Goal: Obtain resource: Download file/media

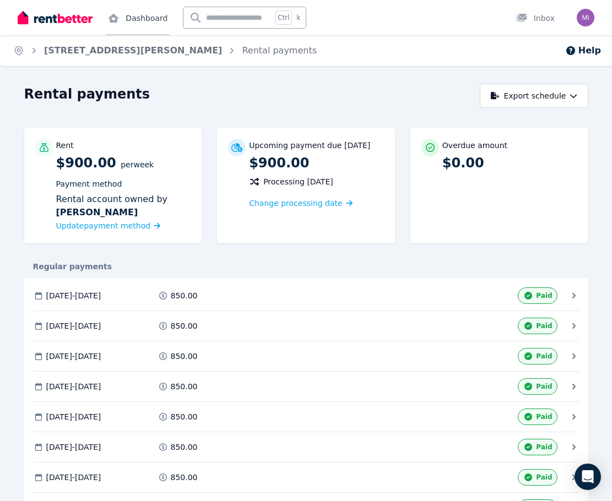
click at [146, 18] on link "Dashboard" at bounding box center [138, 17] width 64 height 35
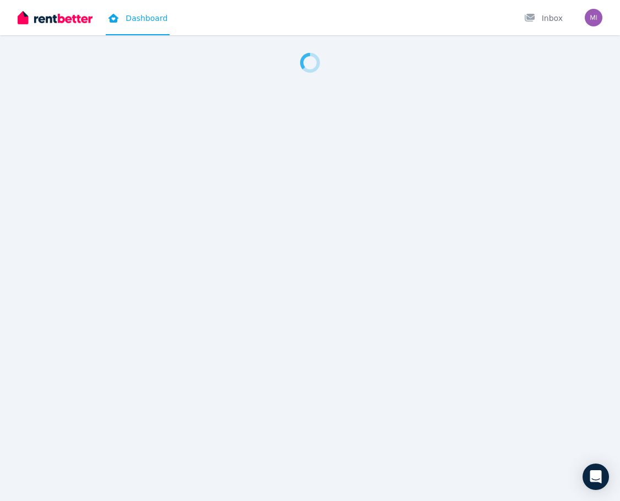
click at [69, 15] on img at bounding box center [55, 17] width 75 height 17
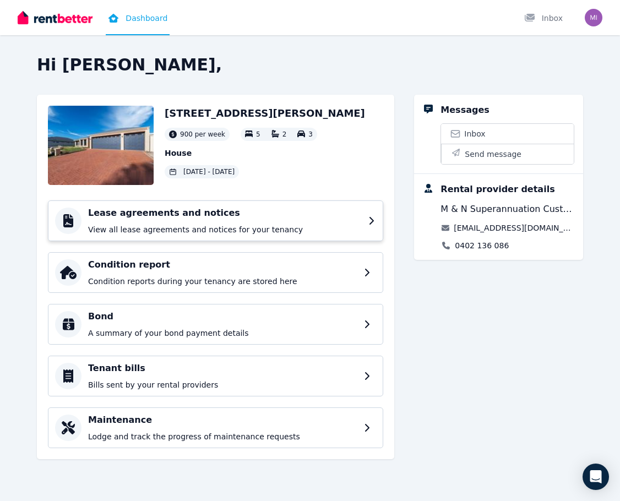
click at [157, 219] on h4 "Lease agreements and notices" at bounding box center [225, 213] width 274 height 13
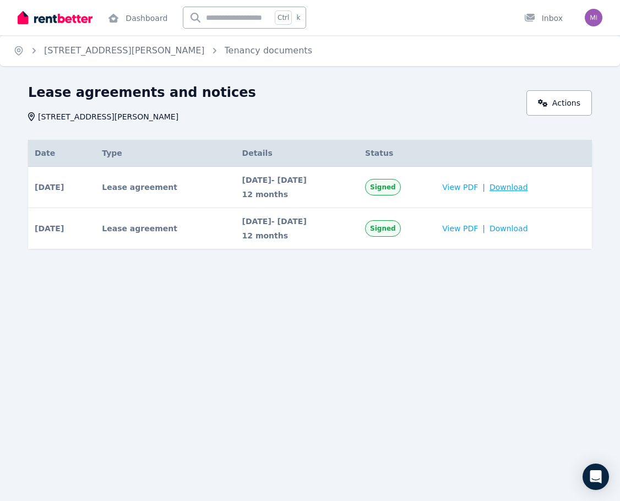
click at [528, 186] on span "Download" at bounding box center [509, 187] width 39 height 11
